Goal: Task Accomplishment & Management: Use online tool/utility

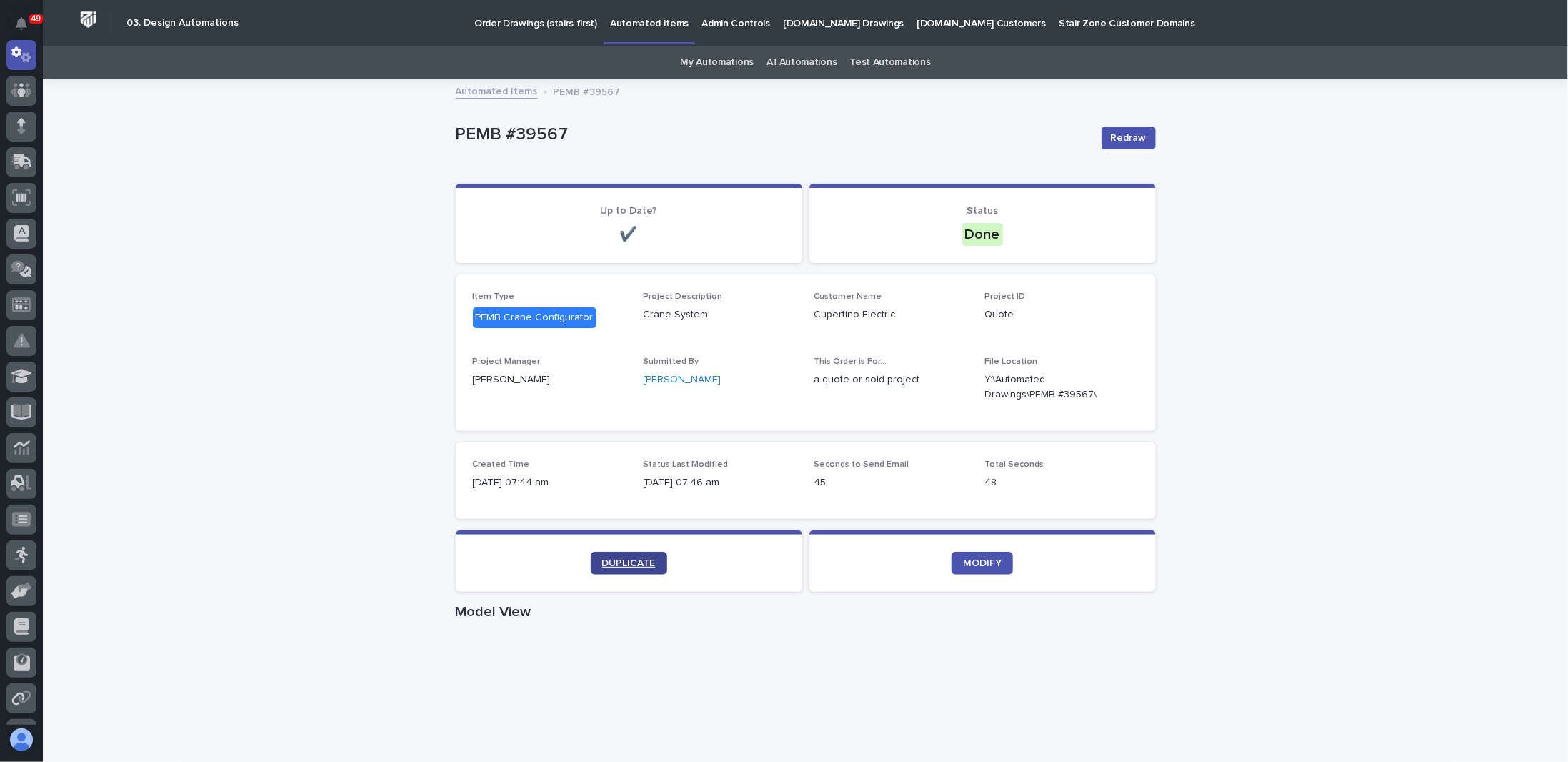
click at [618, 559] on span "DUPLICATE" at bounding box center [629, 562] width 54 height 10
click at [1116, 388] on icon "button" at bounding box center [1121, 387] width 12 height 12
